Goal: Task Accomplishment & Management: Manage account settings

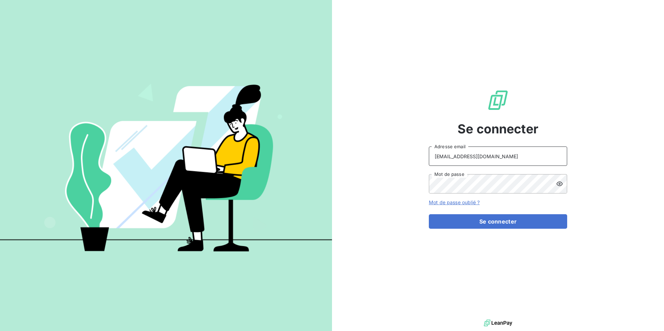
click at [514, 151] on input "[EMAIL_ADDRESS][DOMAIN_NAME]" at bounding box center [498, 156] width 138 height 19
type input "[EMAIL_ADDRESS][DOMAIN_NAME]"
click at [492, 227] on button "Se connecter" at bounding box center [498, 221] width 138 height 15
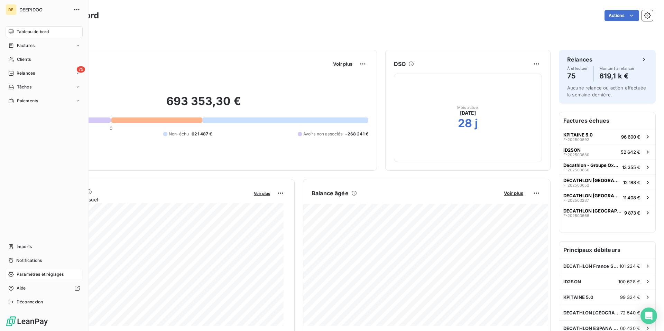
click at [45, 275] on span "Paramètres et réglages" at bounding box center [40, 274] width 47 height 6
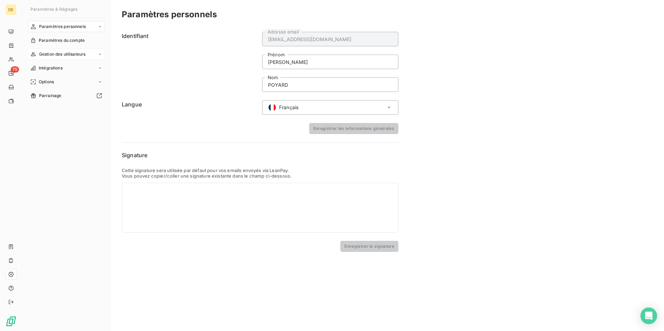
click at [62, 54] on span "Gestion des utilisateurs" at bounding box center [62, 54] width 47 height 6
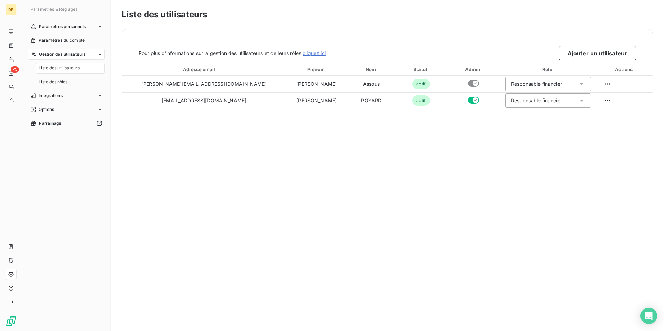
click at [64, 68] on span "Liste des utilisateurs" at bounding box center [59, 68] width 41 height 6
click at [615, 49] on button "Ajouter un utilisateur" at bounding box center [597, 53] width 77 height 15
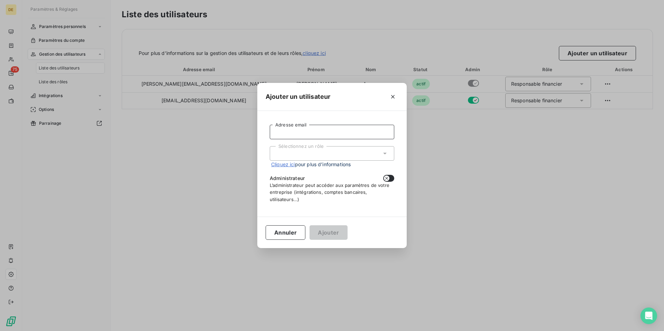
click at [354, 132] on input "Adresse email" at bounding box center [332, 132] width 124 height 15
type input "[EMAIL_ADDRESS][DOMAIN_NAME]"
click at [366, 154] on div "Sélectionnez un rôle" at bounding box center [332, 153] width 124 height 15
click at [356, 169] on li "Responsable financier" at bounding box center [332, 168] width 124 height 12
click at [389, 179] on icon "button" at bounding box center [387, 179] width 6 height 6
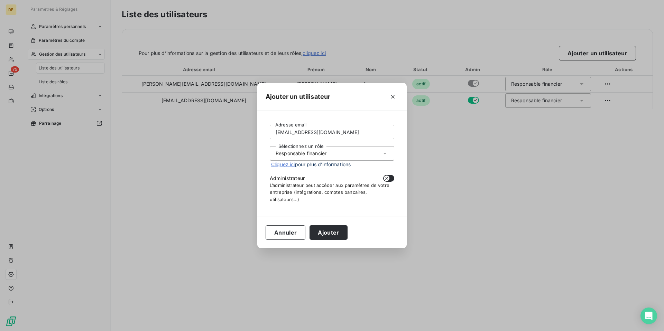
checkbox input "true"
click at [334, 237] on button "Ajouter" at bounding box center [328, 232] width 38 height 15
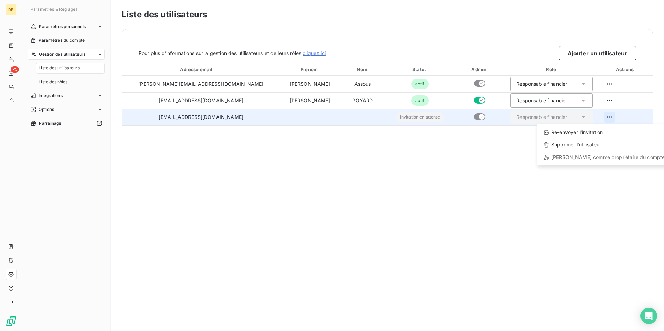
click at [602, 117] on html "DE 75 Paramètres & Réglages Paramètres personnels Paramètres du compte Gestion …" at bounding box center [332, 165] width 664 height 331
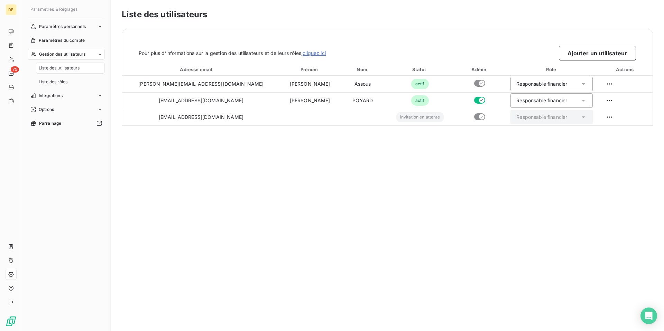
click at [378, 228] on html "DE 75 Paramètres & Réglages Paramètres personnels Paramètres du compte Gestion …" at bounding box center [332, 165] width 664 height 331
